Goal: Transaction & Acquisition: Download file/media

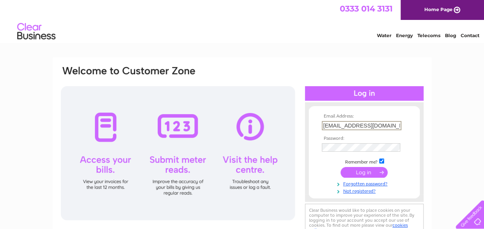
click at [358, 127] on input "help@sinclairstores.co.uk" at bounding box center [362, 125] width 80 height 9
drag, startPoint x: 322, startPoint y: 126, endPoint x: 409, endPoint y: 120, distance: 87.4
click at [407, 123] on td "help@sinclairstores.co.uk" at bounding box center [364, 125] width 89 height 13
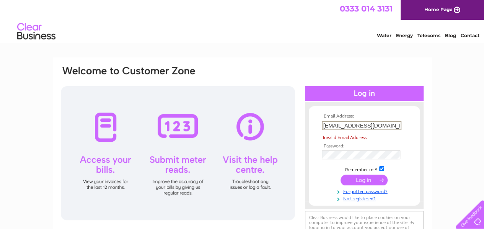
type input "sinclairhaulage@btinternet.com"
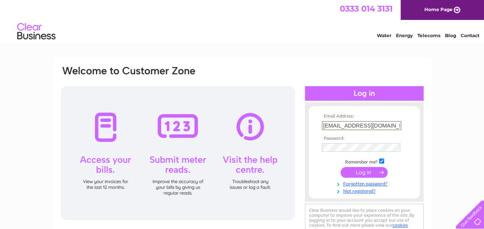
click at [360, 172] on input "submit" at bounding box center [363, 172] width 47 height 11
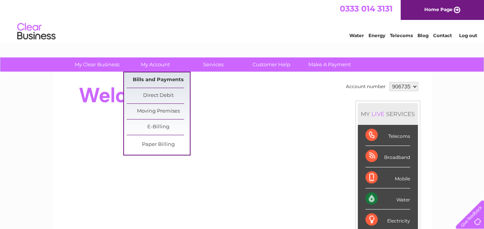
click at [149, 78] on link "Bills and Payments" at bounding box center [158, 79] width 63 height 15
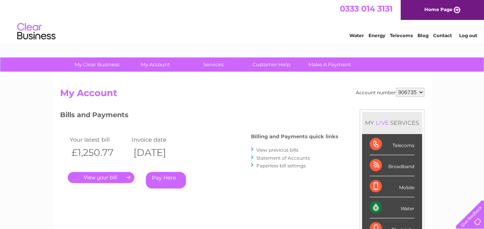
click at [106, 178] on link "." at bounding box center [101, 177] width 67 height 11
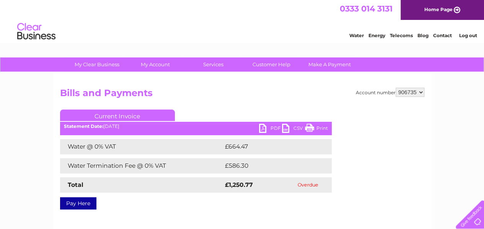
click at [261, 127] on link "PDF" at bounding box center [270, 128] width 23 height 11
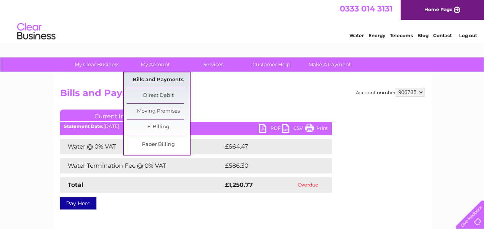
click at [157, 81] on link "Bills and Payments" at bounding box center [158, 79] width 63 height 15
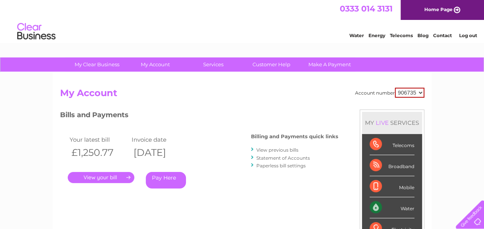
click at [275, 149] on link "View previous bills" at bounding box center [277, 150] width 42 height 6
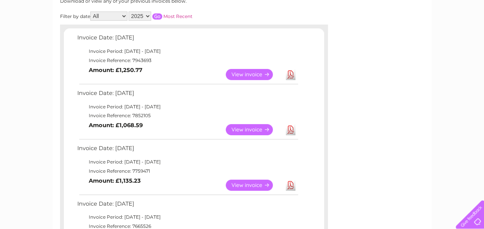
scroll to position [115, 0]
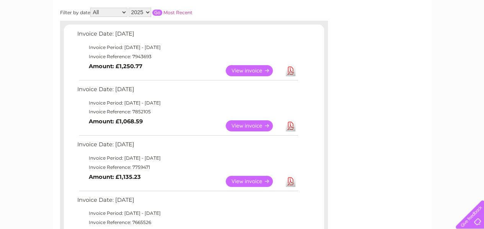
click at [289, 127] on link "Download" at bounding box center [291, 125] width 10 height 11
click at [291, 181] on link "Download" at bounding box center [291, 180] width 10 height 11
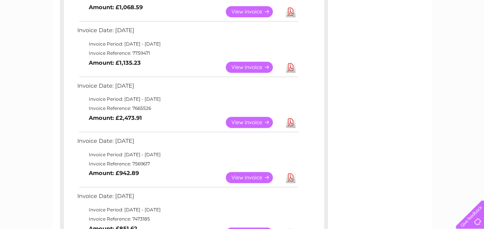
scroll to position [229, 0]
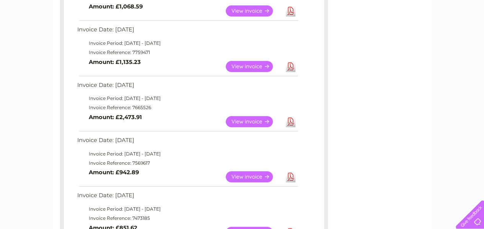
click at [291, 122] on link "Download" at bounding box center [291, 121] width 10 height 11
click at [291, 177] on link "Download" at bounding box center [291, 176] width 10 height 11
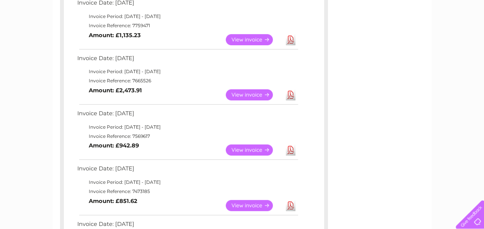
scroll to position [306, 0]
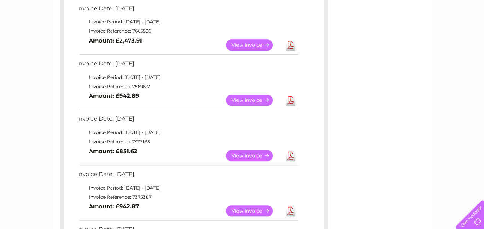
click at [288, 156] on link "Download" at bounding box center [291, 155] width 10 height 11
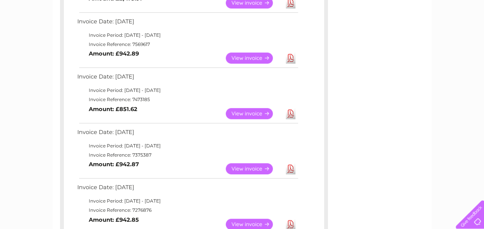
scroll to position [382, 0]
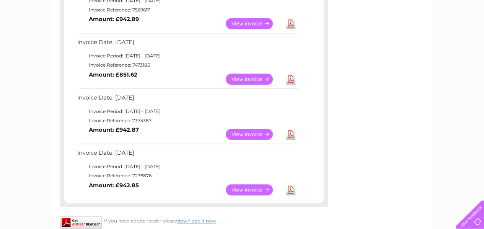
click at [289, 134] on link "Download" at bounding box center [291, 133] width 10 height 11
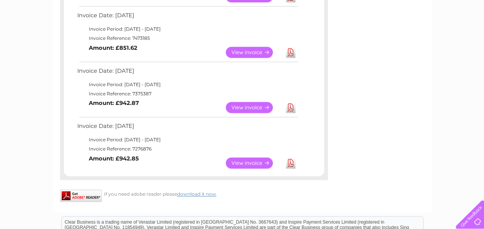
scroll to position [421, 0]
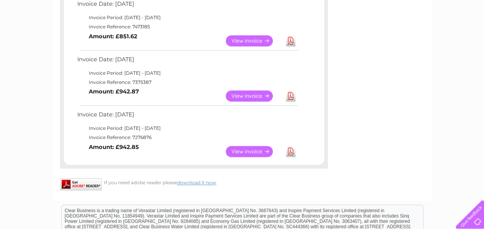
click at [288, 150] on link "Download" at bounding box center [291, 151] width 10 height 11
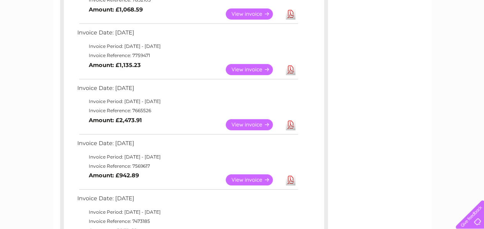
scroll to position [153, 0]
